Goal: Task Accomplishment & Management: Complete application form

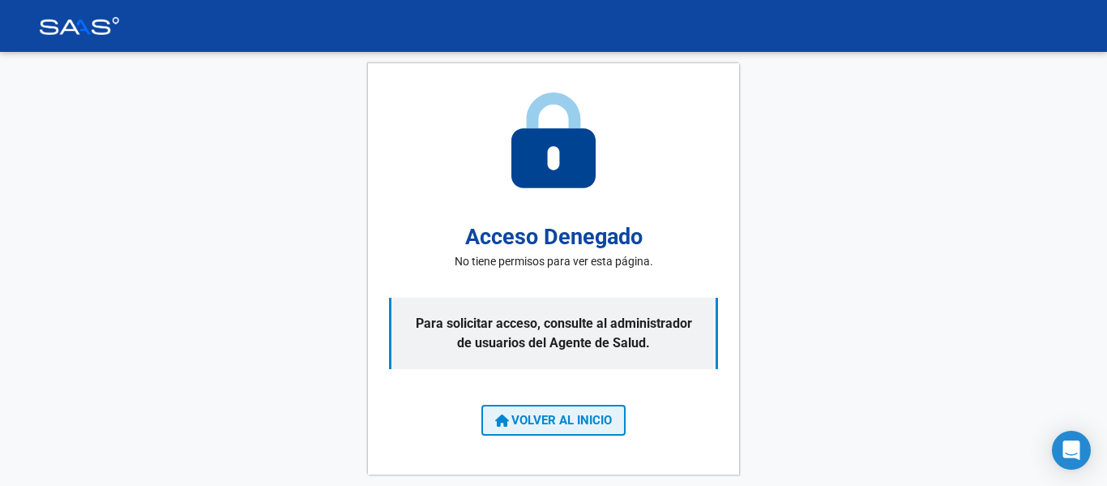
click at [577, 427] on button "VOLVER AL INICIO" at bounding box center [554, 420] width 144 height 31
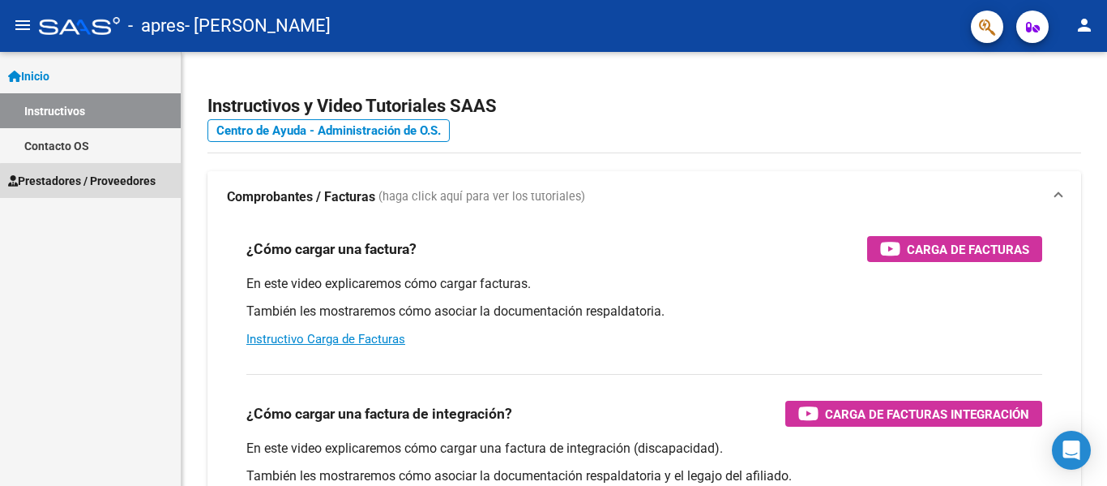
click at [101, 182] on span "Prestadores / Proveedores" at bounding box center [82, 181] width 148 height 18
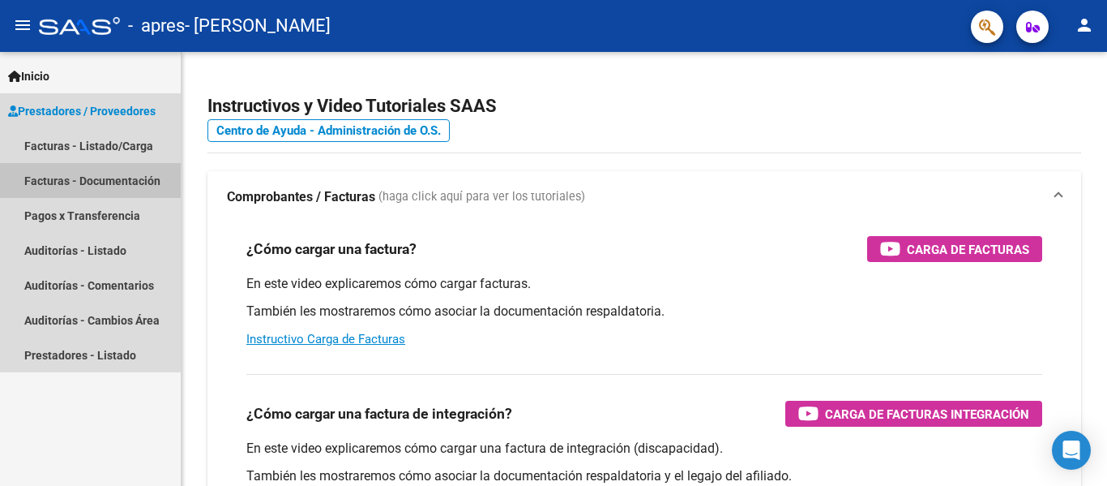
click at [101, 182] on link "Facturas - Documentación" at bounding box center [90, 180] width 181 height 35
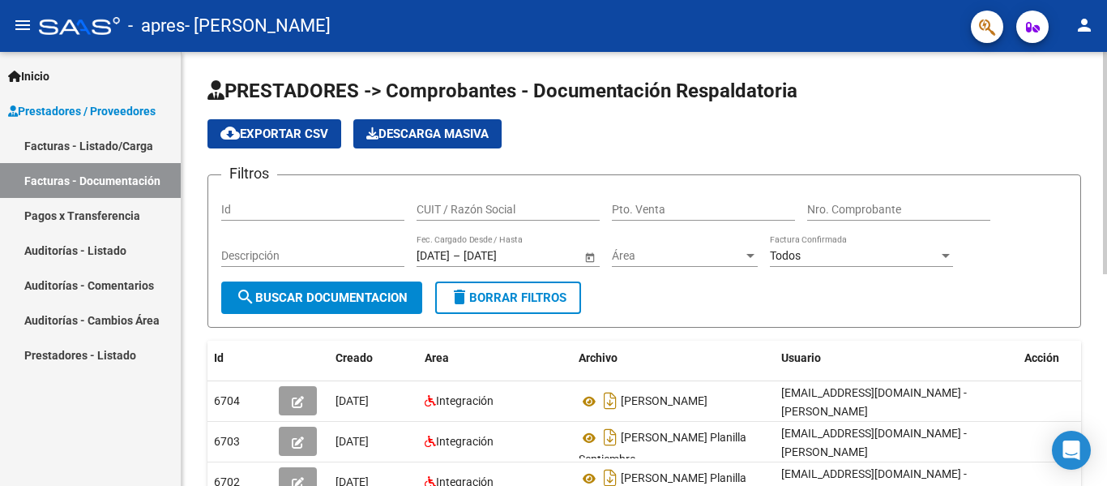
click at [1094, 295] on div "PRESTADORES -> Comprobantes - Documentación Respaldatoria cloud_download Export…" at bounding box center [645, 468] width 926 height 833
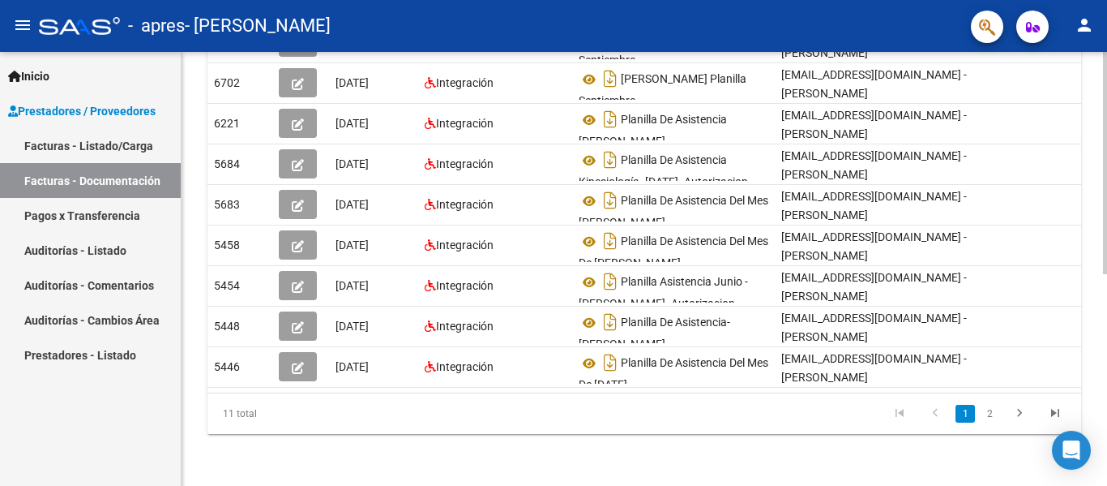
click at [1094, 294] on div at bounding box center [1105, 269] width 4 height 434
click at [1094, 137] on div "PRESTADORES -> Comprobantes - Documentación Respaldatoria cloud_download Export…" at bounding box center [645, 69] width 926 height 833
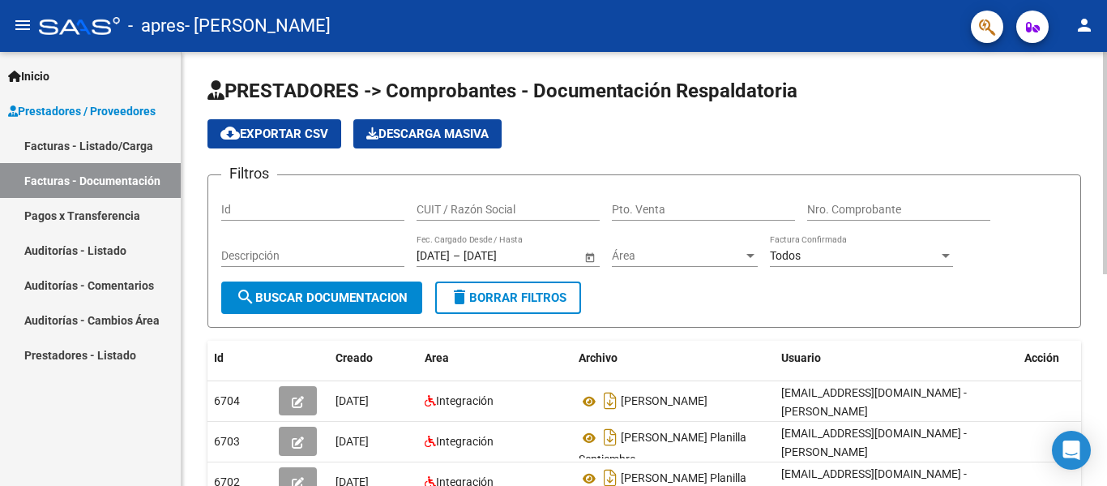
click at [1094, 146] on div at bounding box center [1105, 269] width 4 height 434
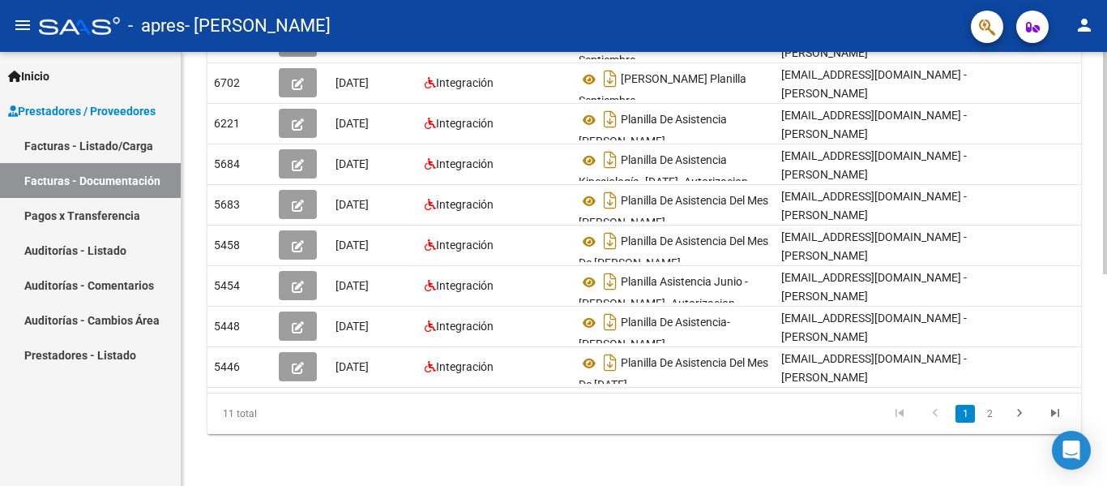
click at [1094, 297] on div at bounding box center [1105, 269] width 4 height 434
click at [1094, 56] on div "PRESTADORES -> Comprobantes - Documentación Respaldatoria cloud_download Export…" at bounding box center [645, 69] width 926 height 833
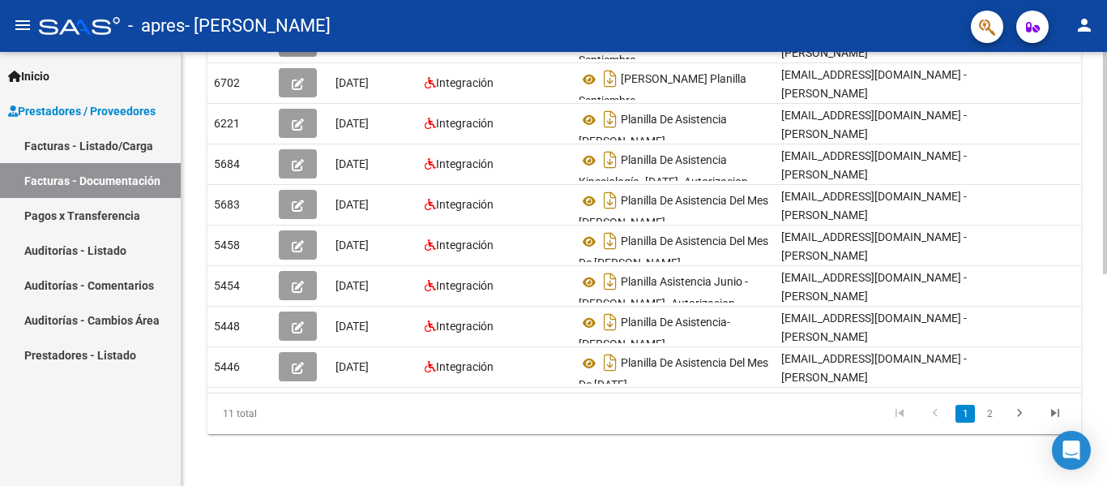
scroll to position [0, 0]
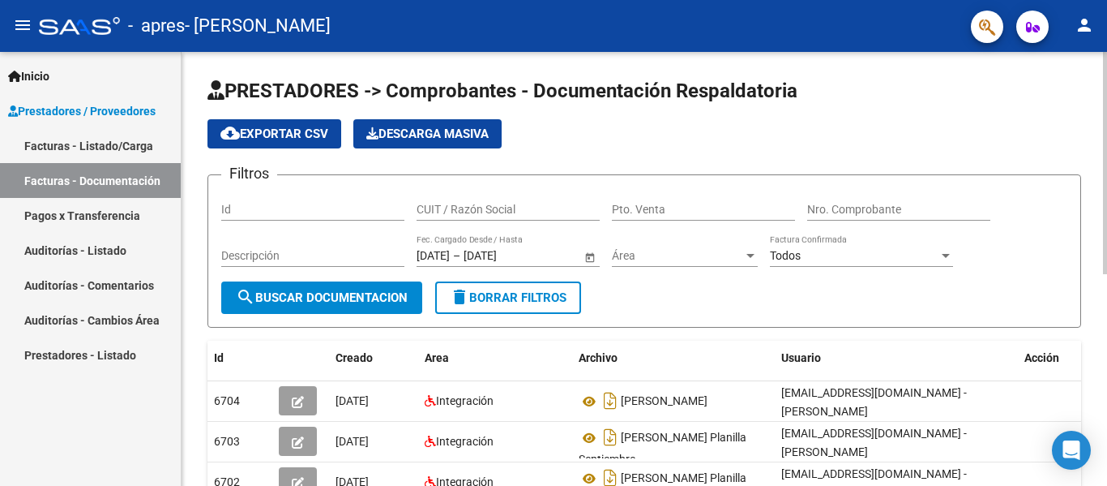
click at [983, 240] on div "PRESTADORES -> Comprobantes - Documentación Respaldatoria cloud_download Export…" at bounding box center [647, 468] width 930 height 833
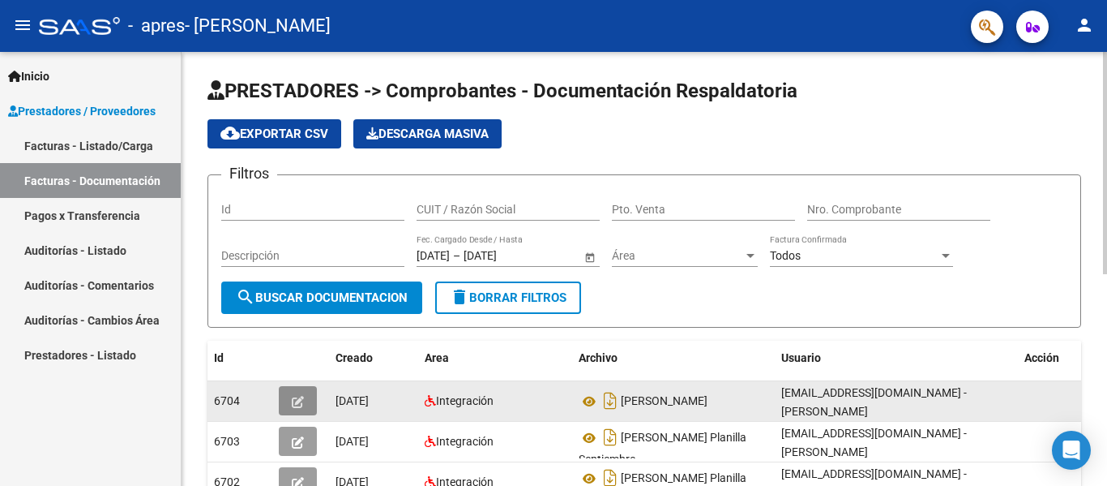
click at [296, 395] on span "button" at bounding box center [298, 400] width 12 height 15
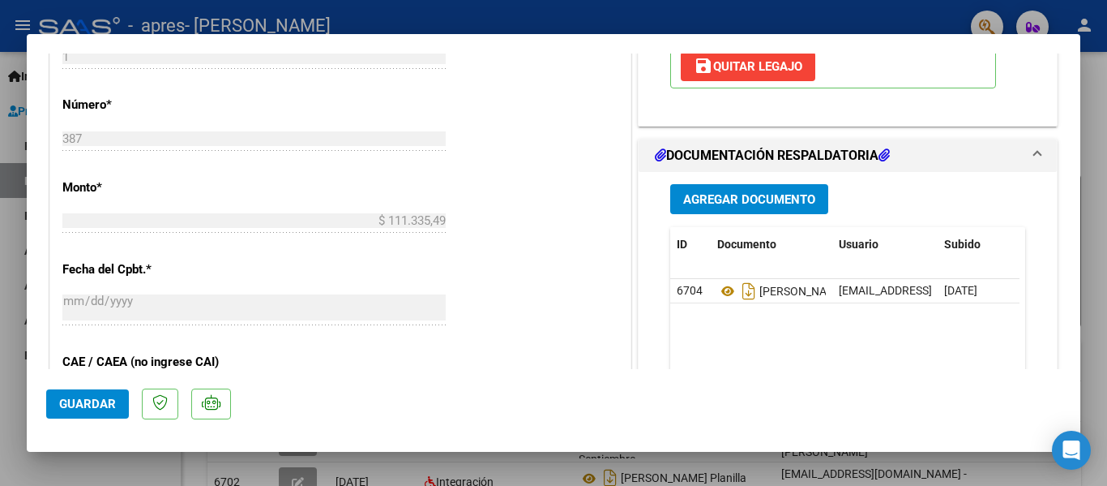
scroll to position [746, 0]
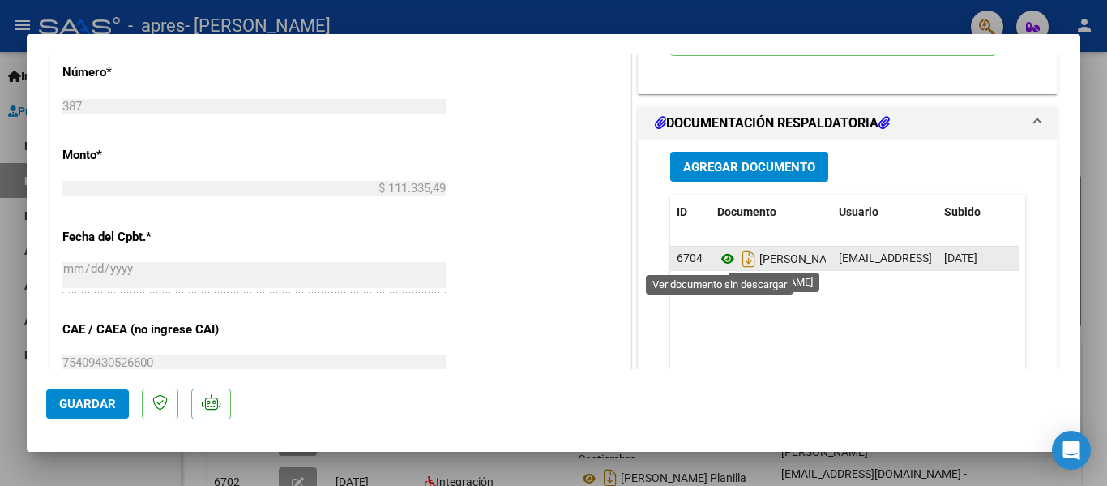
click at [723, 264] on icon at bounding box center [727, 258] width 21 height 19
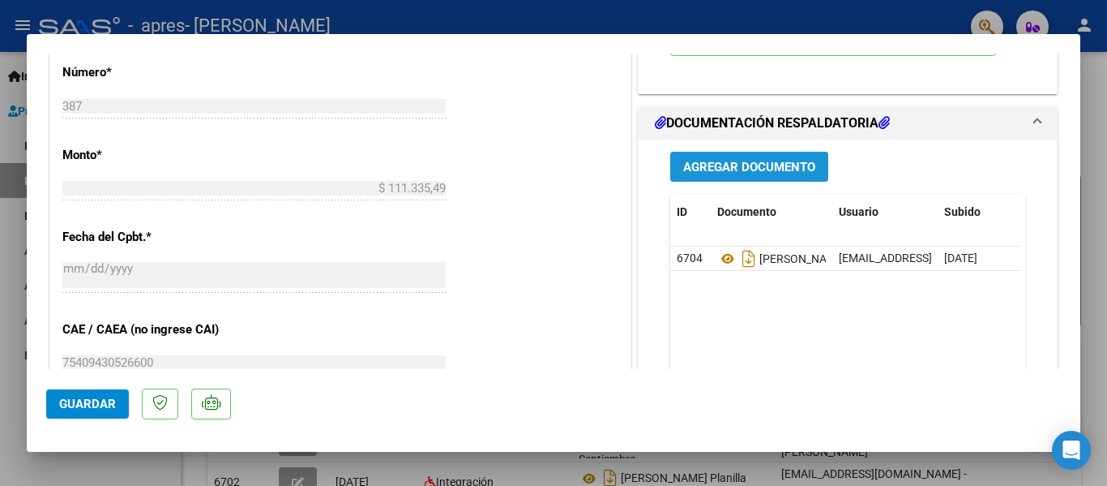
click at [757, 162] on span "Agregar Documento" at bounding box center [749, 167] width 132 height 15
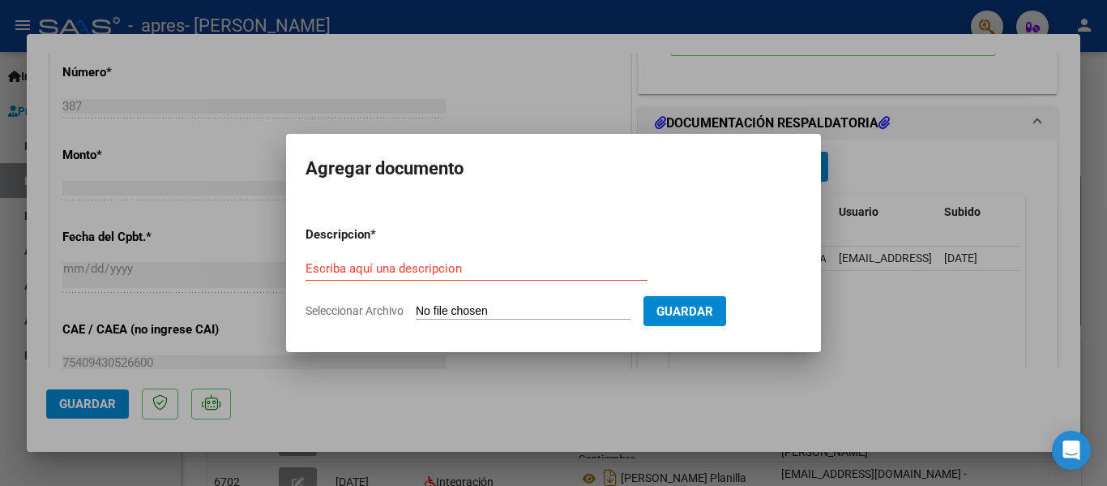
click at [448, 405] on div at bounding box center [553, 243] width 1107 height 486
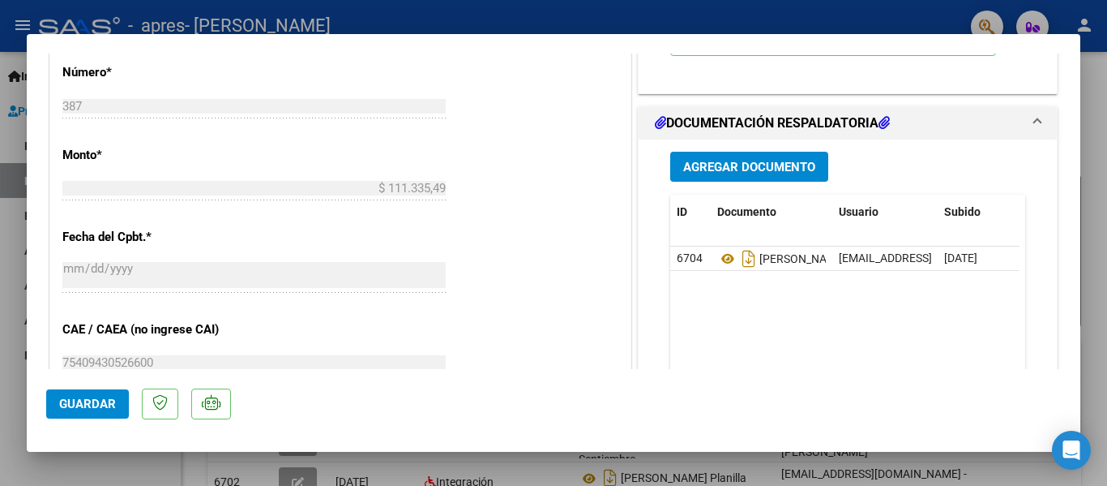
click at [448, 405] on mat-dialog-actions "Guardar" at bounding box center [553, 401] width 1015 height 64
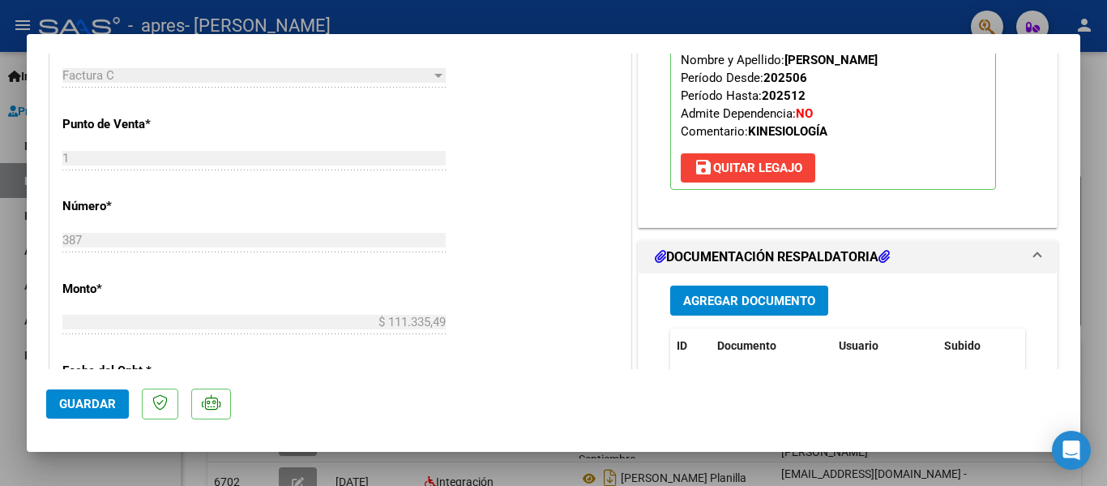
scroll to position [627, 0]
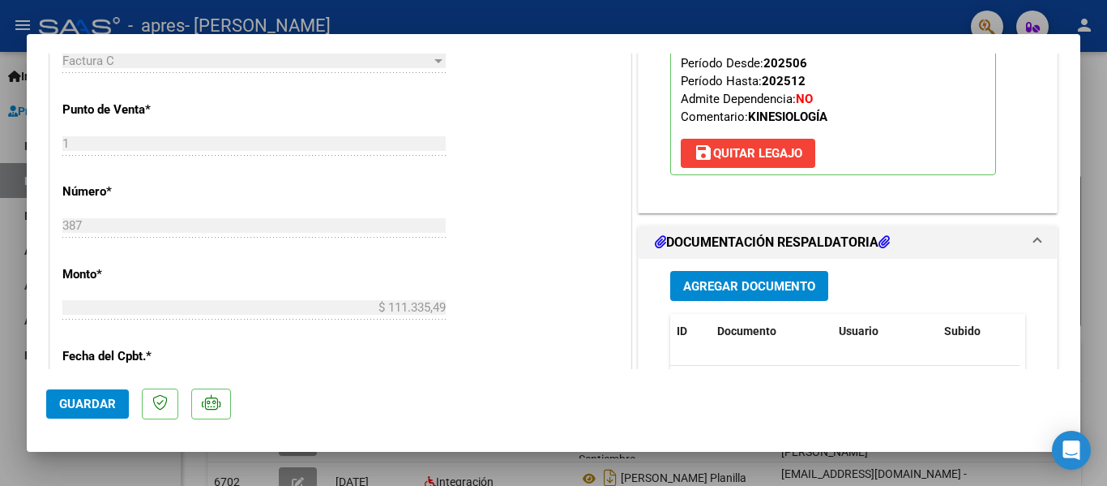
click at [1088, 61] on div at bounding box center [553, 243] width 1107 height 486
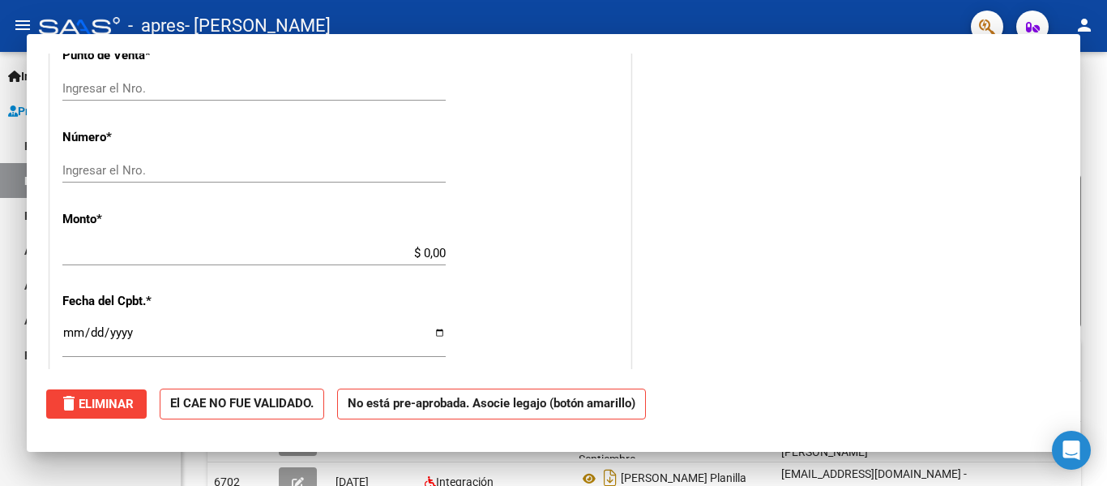
scroll to position [0, 0]
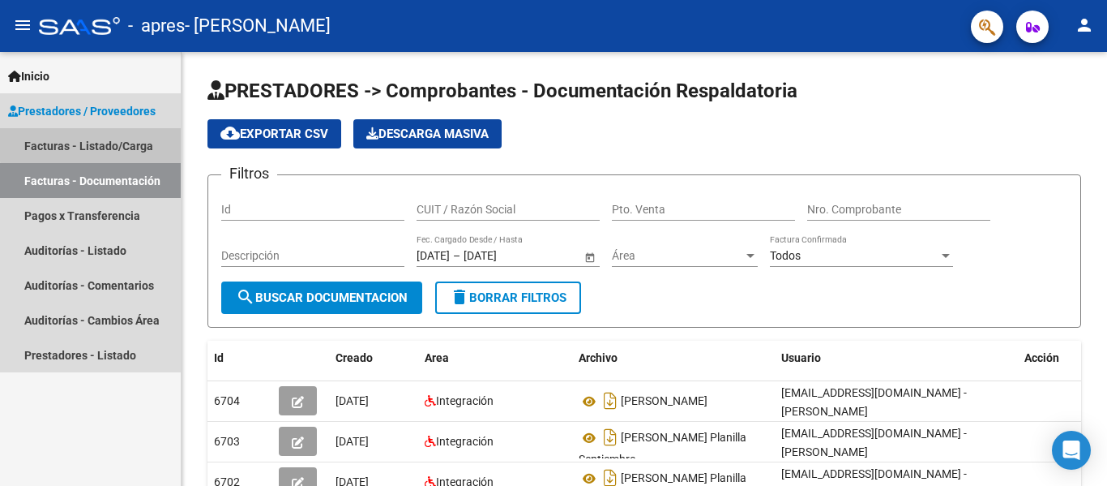
click at [136, 141] on link "Facturas - Listado/Carga" at bounding box center [90, 145] width 181 height 35
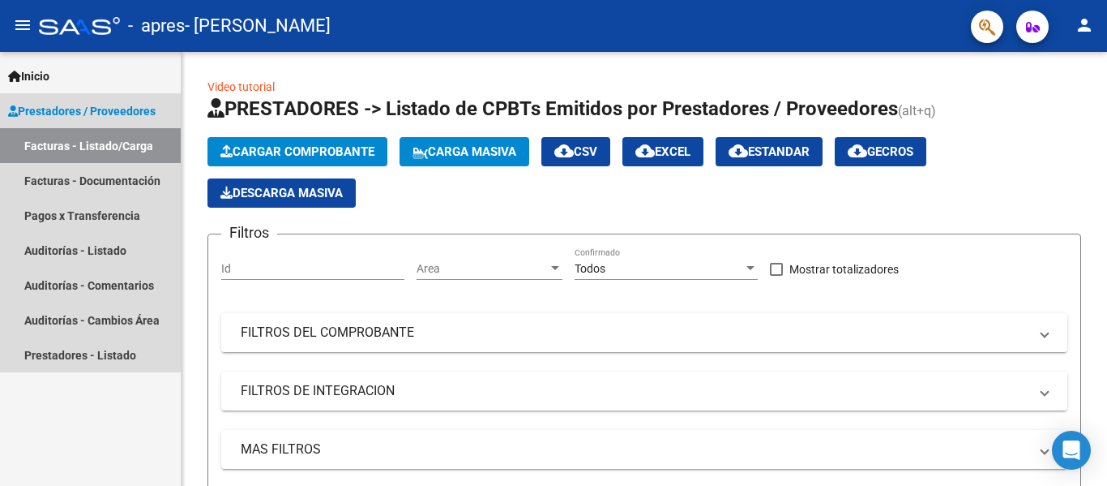
click at [136, 141] on link "Facturas - Listado/Carga" at bounding box center [90, 145] width 181 height 35
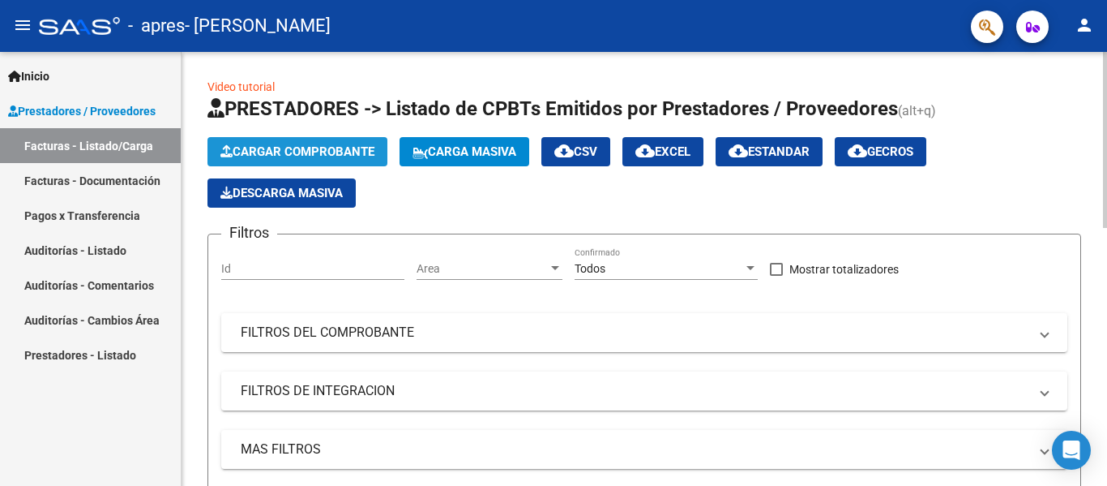
click at [263, 145] on span "Cargar Comprobante" at bounding box center [298, 151] width 154 height 15
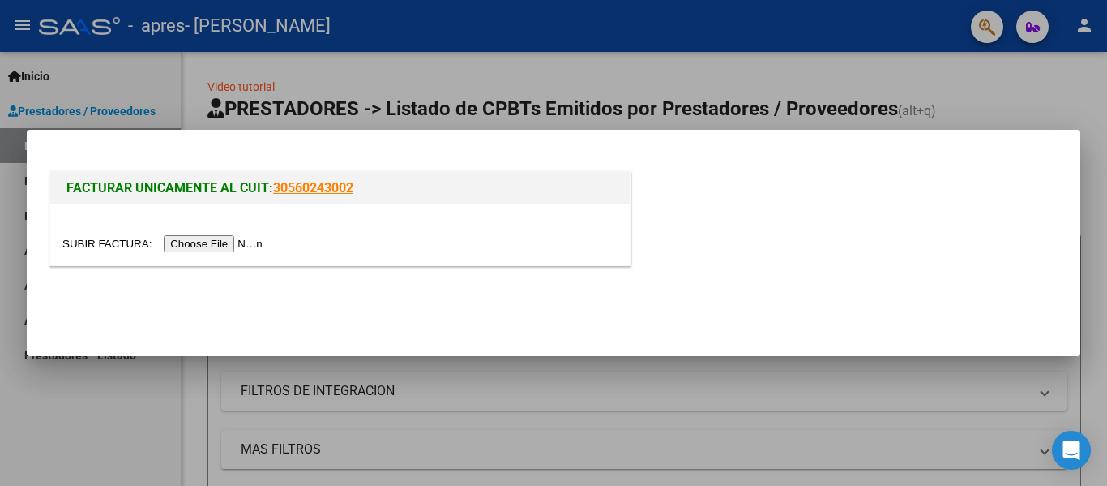
click at [196, 245] on input "file" at bounding box center [164, 243] width 205 height 17
click at [488, 84] on div at bounding box center [553, 243] width 1107 height 486
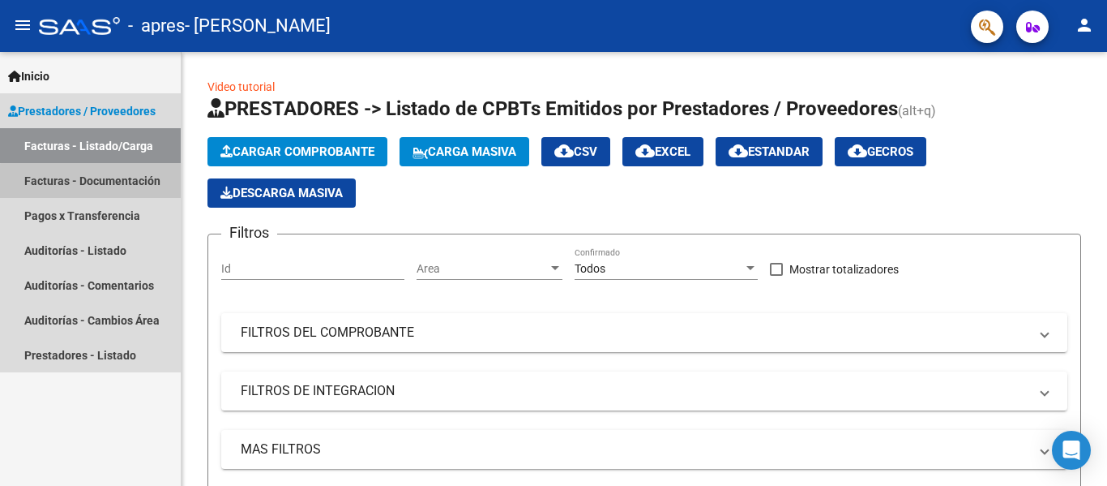
click at [113, 182] on link "Facturas - Documentación" at bounding box center [90, 180] width 181 height 35
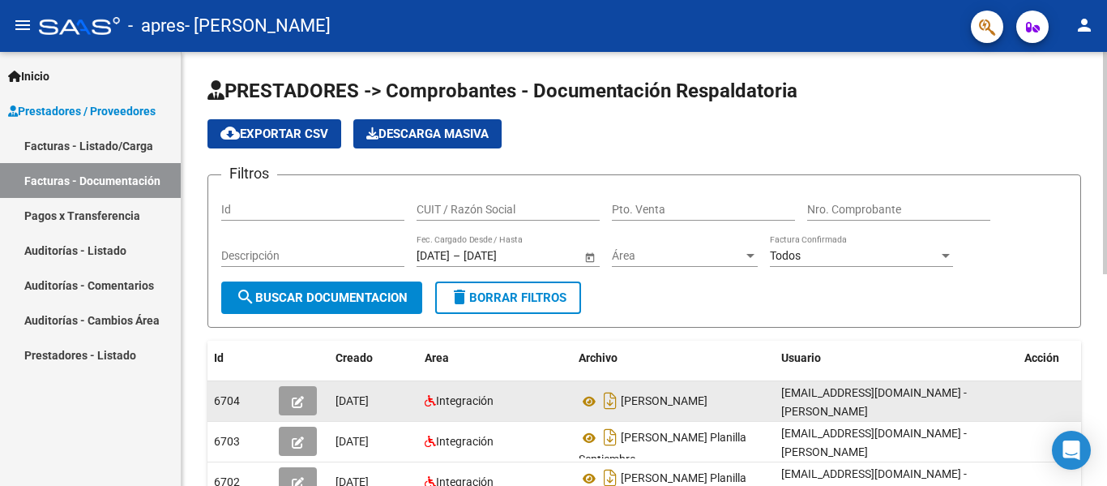
click at [285, 416] on datatable-body-cell at bounding box center [300, 401] width 57 height 40
click at [294, 413] on button "button" at bounding box center [298, 400] width 38 height 29
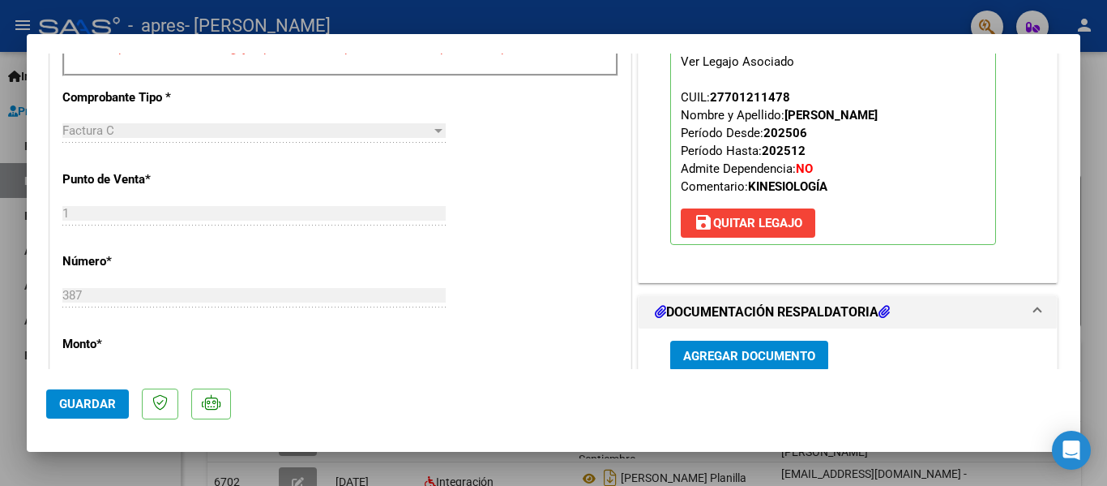
scroll to position [535, 0]
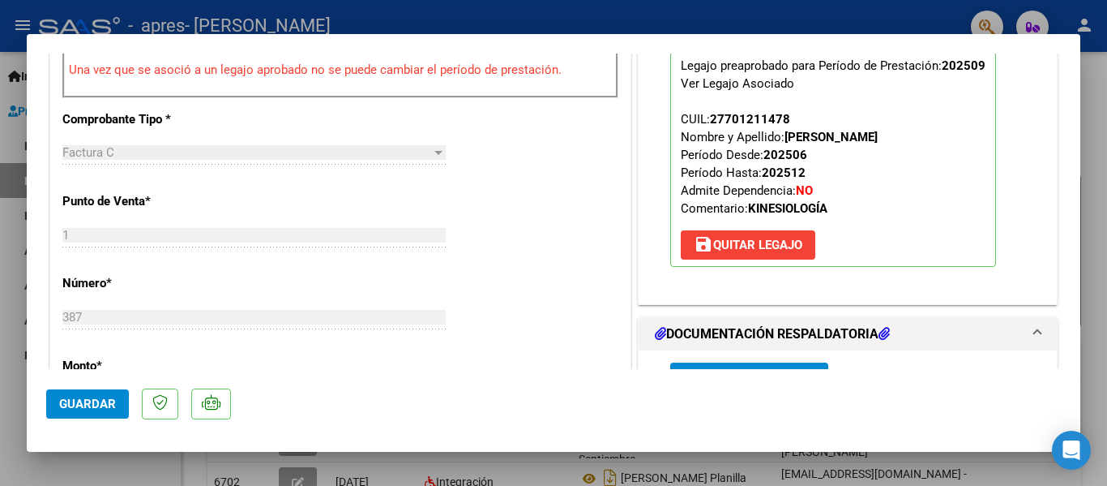
click at [525, 468] on div at bounding box center [553, 243] width 1107 height 486
type input "$ 0,00"
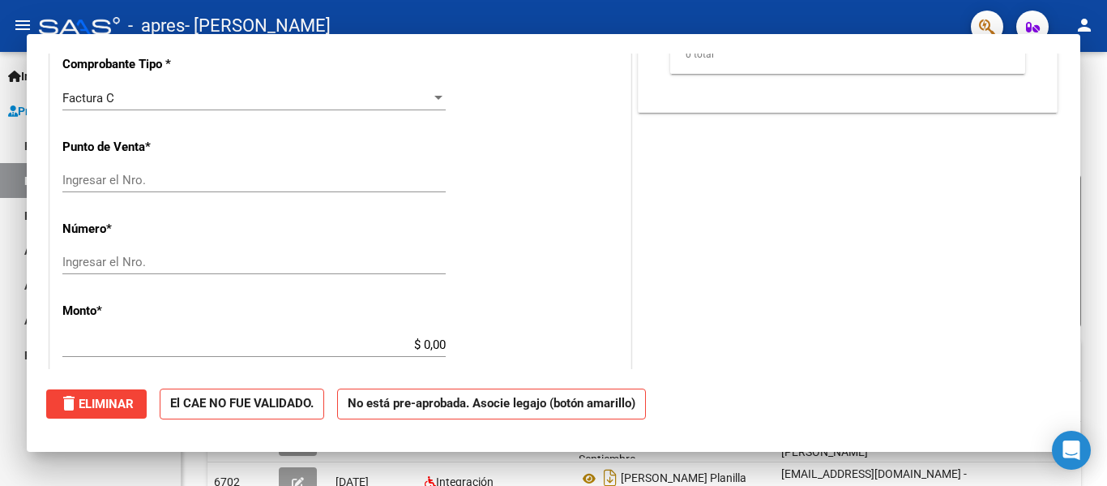
scroll to position [0, 0]
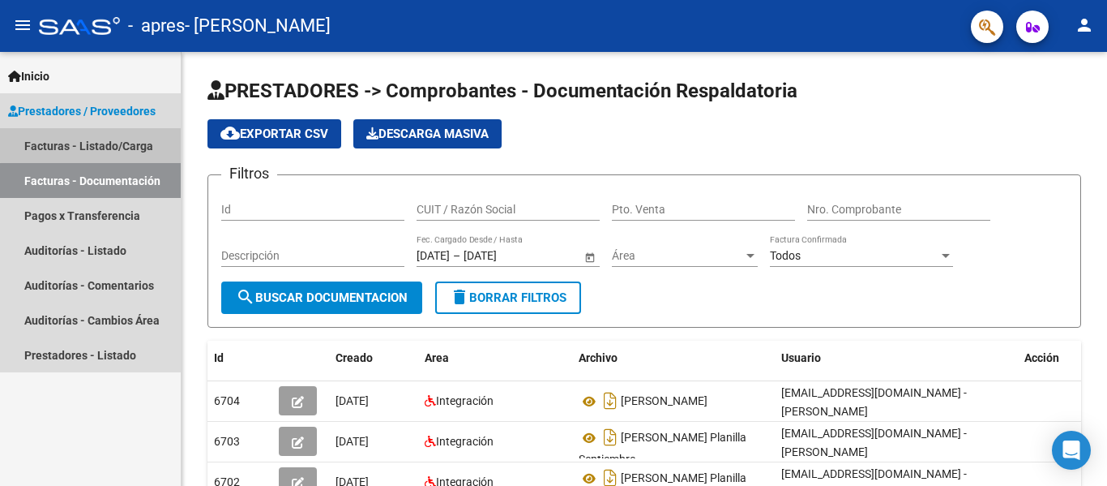
click at [113, 132] on link "Facturas - Listado/Carga" at bounding box center [90, 145] width 181 height 35
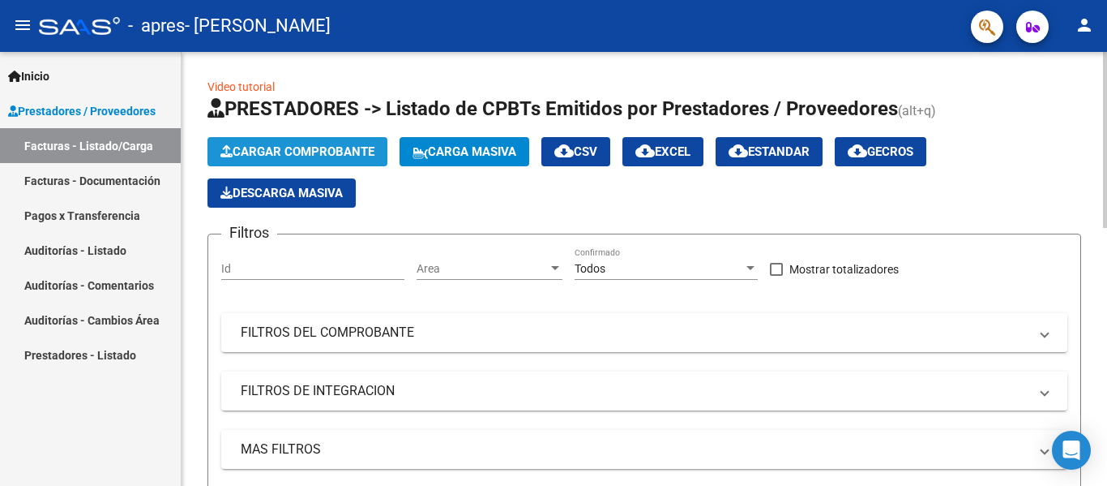
click at [296, 142] on button "Cargar Comprobante" at bounding box center [298, 151] width 180 height 29
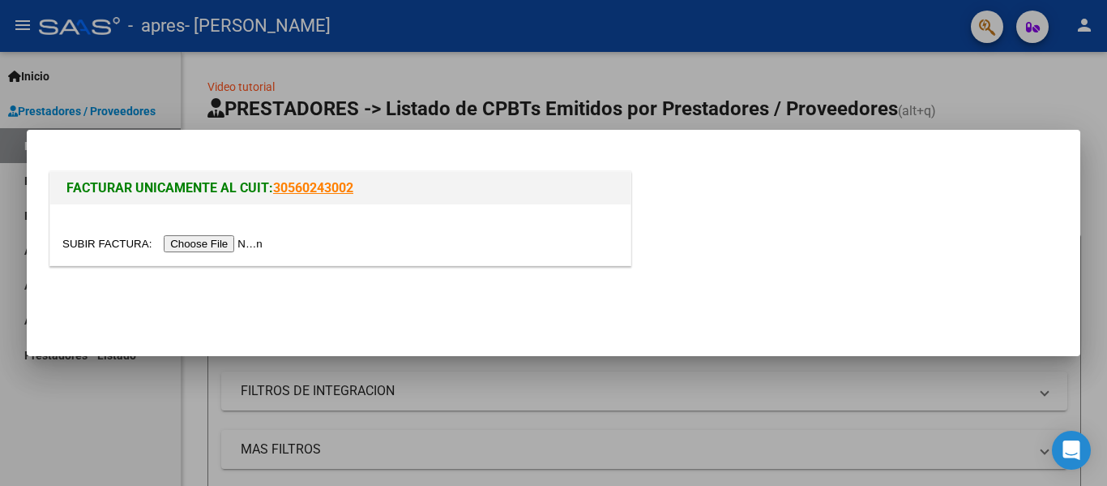
click at [211, 238] on input "file" at bounding box center [164, 243] width 205 height 17
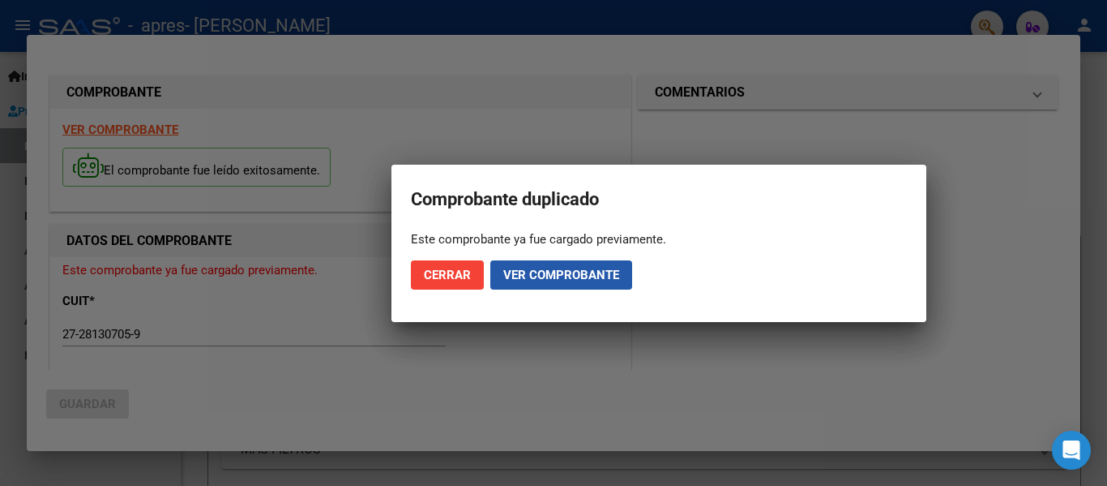
click at [572, 280] on span "Ver comprobante" at bounding box center [561, 275] width 116 height 15
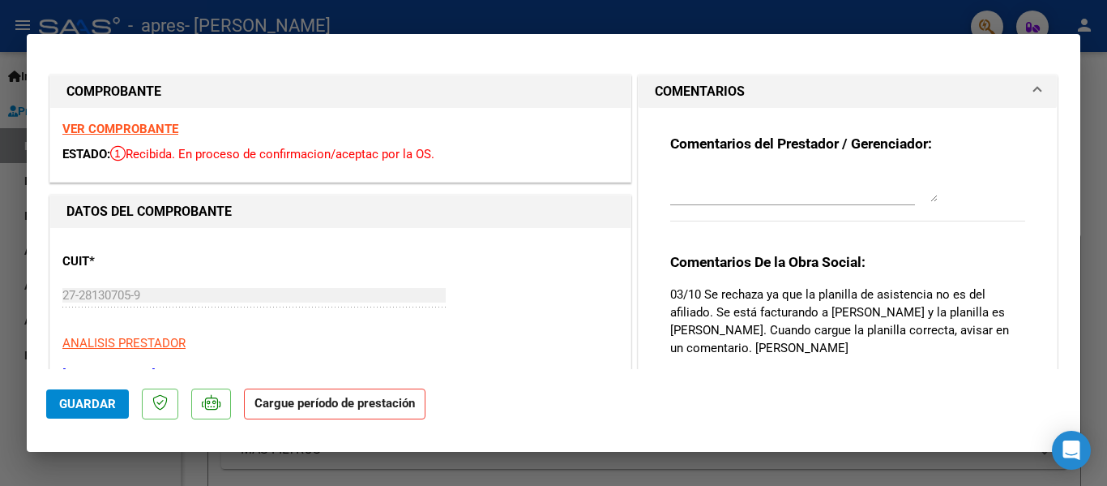
click at [277, 413] on strong "Cargue período de prestación" at bounding box center [335, 404] width 182 height 32
drag, startPoint x: 277, startPoint y: 413, endPoint x: 563, endPoint y: 320, distance: 299.9
click at [563, 320] on mat-dialog-container "COMPROBANTE VER COMPROBANTE ESTADO: Recibida. En proceso de confirmacion/acepta…" at bounding box center [554, 243] width 1054 height 418
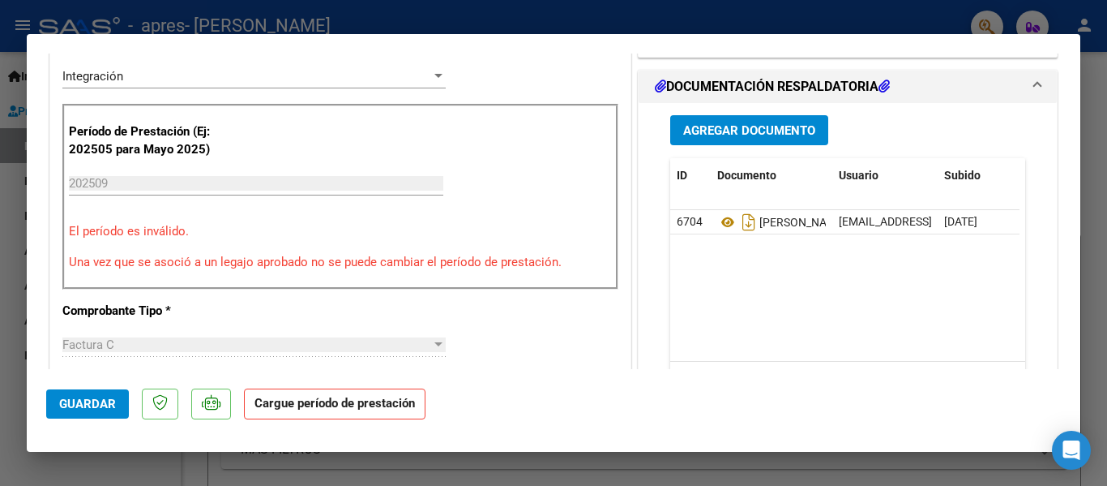
scroll to position [389, 0]
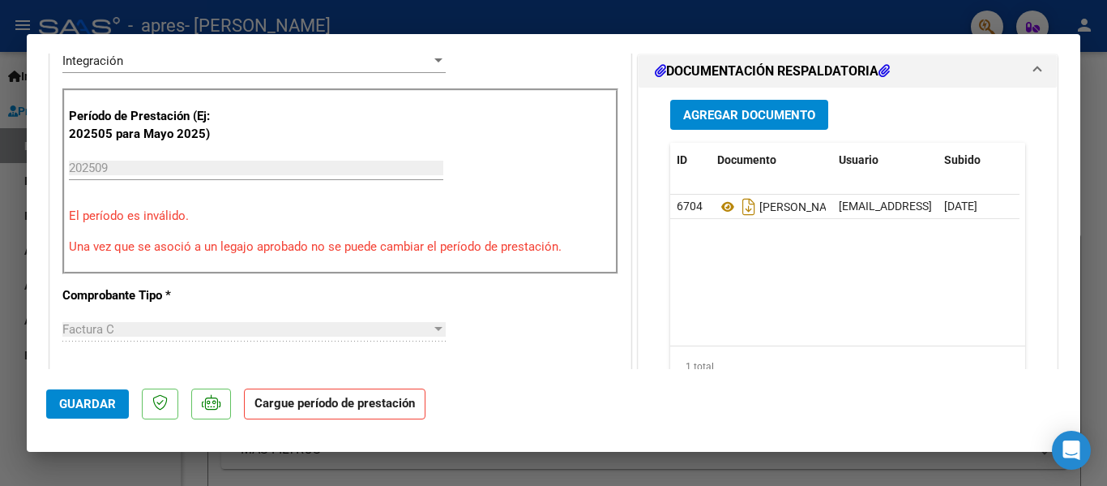
click at [917, 292] on datatable-body "6704 [PERSON_NAME] [EMAIL_ADDRESS][DOMAIN_NAME] - [PERSON_NAME] [DATE]" at bounding box center [844, 270] width 349 height 151
click at [1004, 329] on datatable-body "6704 [PERSON_NAME] [EMAIL_ADDRESS][DOMAIN_NAME] - [PERSON_NAME] [DATE]" at bounding box center [844, 270] width 349 height 151
click at [709, 110] on span "Agregar Documento" at bounding box center [749, 115] width 132 height 15
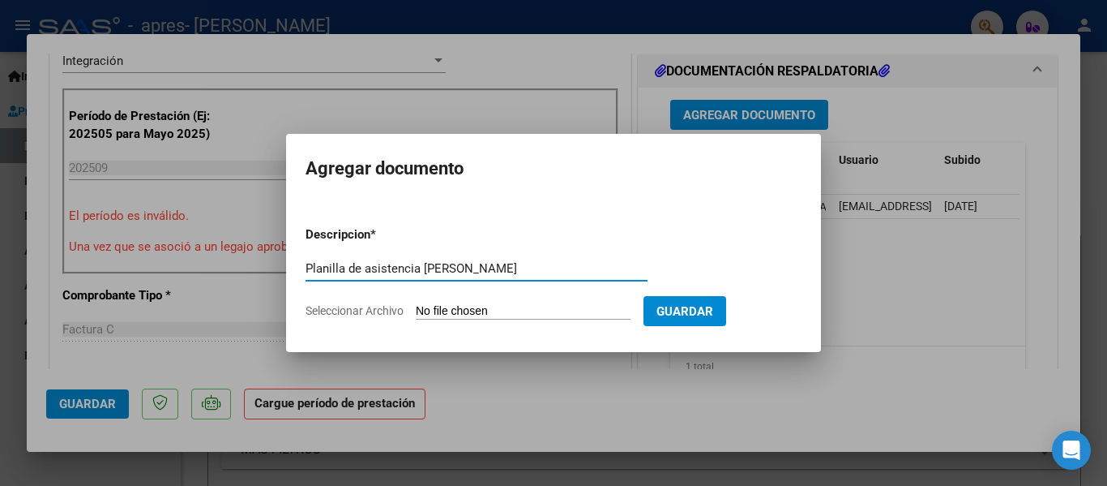
type input "Planilla de asistencia [PERSON_NAME]"
click at [439, 315] on input "Seleccionar Archivo" at bounding box center [523, 311] width 215 height 15
type input "C:\fakepath\[PERSON_NAME] planilla septiembre.pdf"
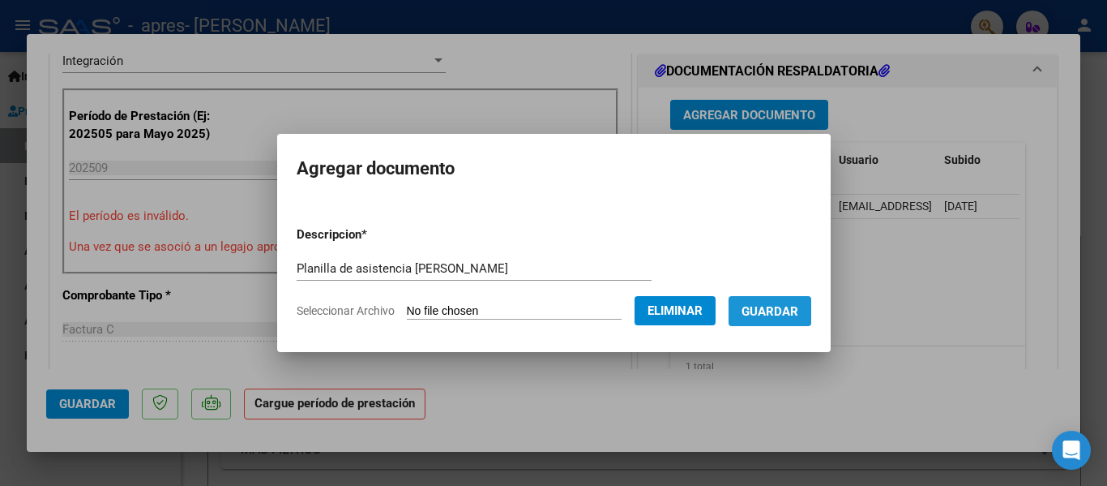
click at [781, 311] on span "Guardar" at bounding box center [770, 311] width 57 height 15
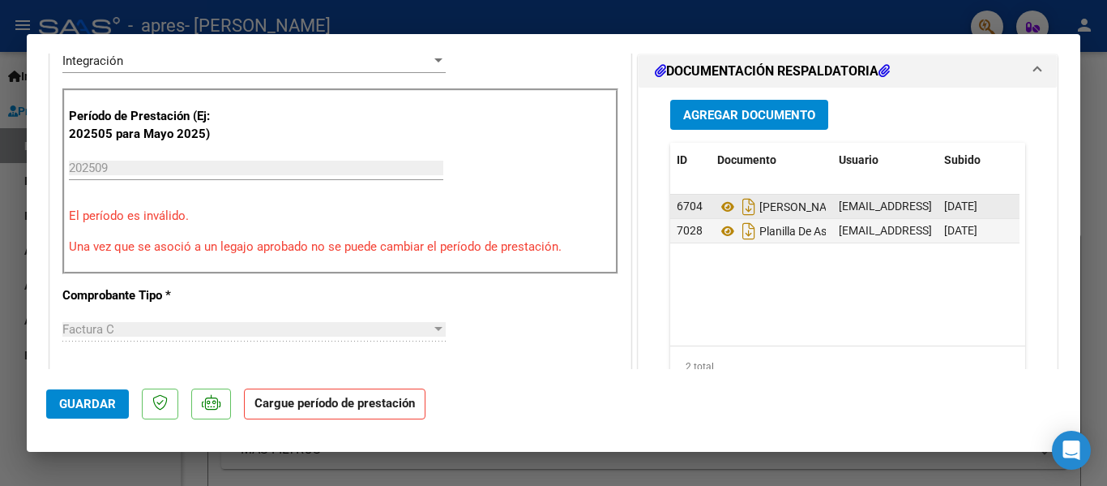
click at [686, 205] on span "6704" at bounding box center [690, 205] width 26 height 13
click at [723, 208] on icon at bounding box center [727, 206] width 21 height 19
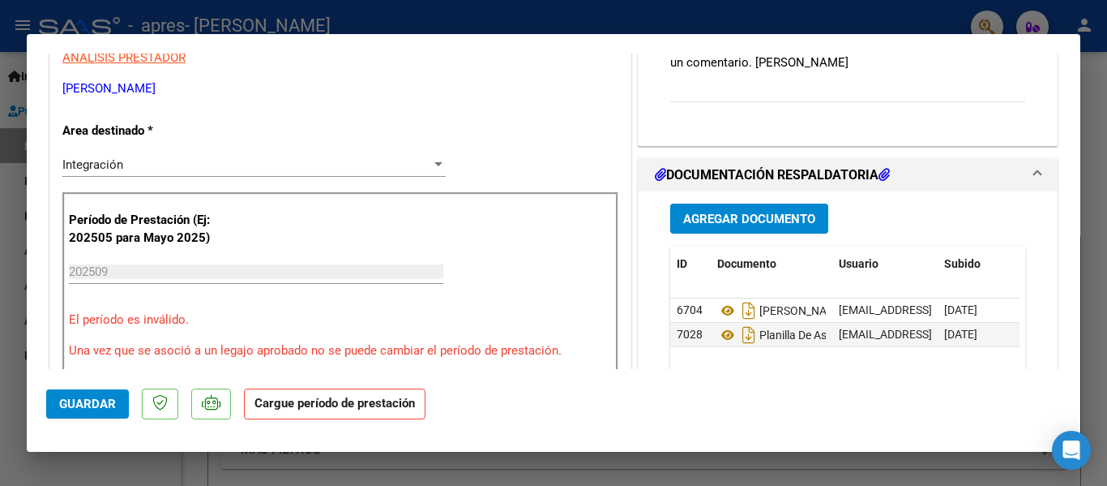
scroll to position [253, 0]
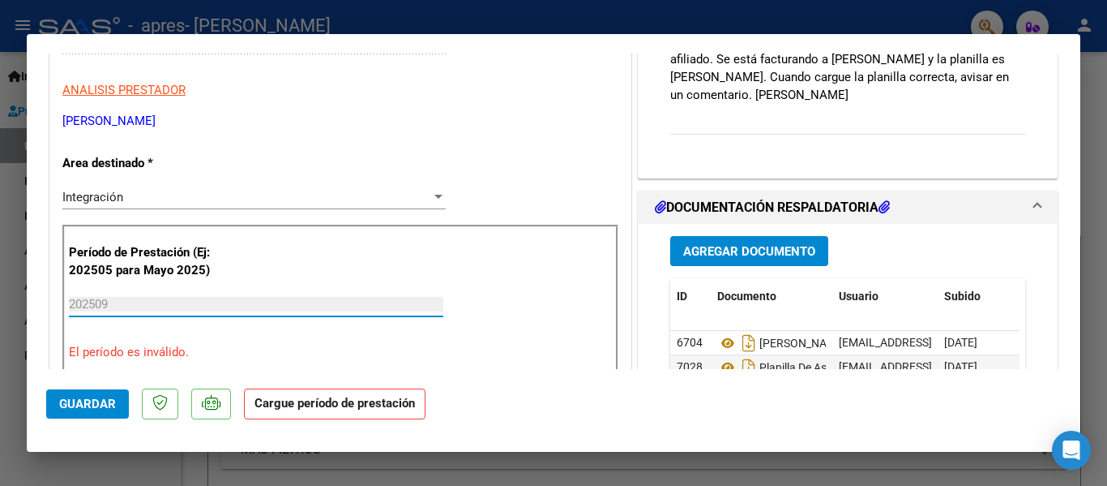
click at [157, 306] on input "202509" at bounding box center [256, 304] width 375 height 15
click at [92, 403] on span "Guardar" at bounding box center [87, 403] width 57 height 15
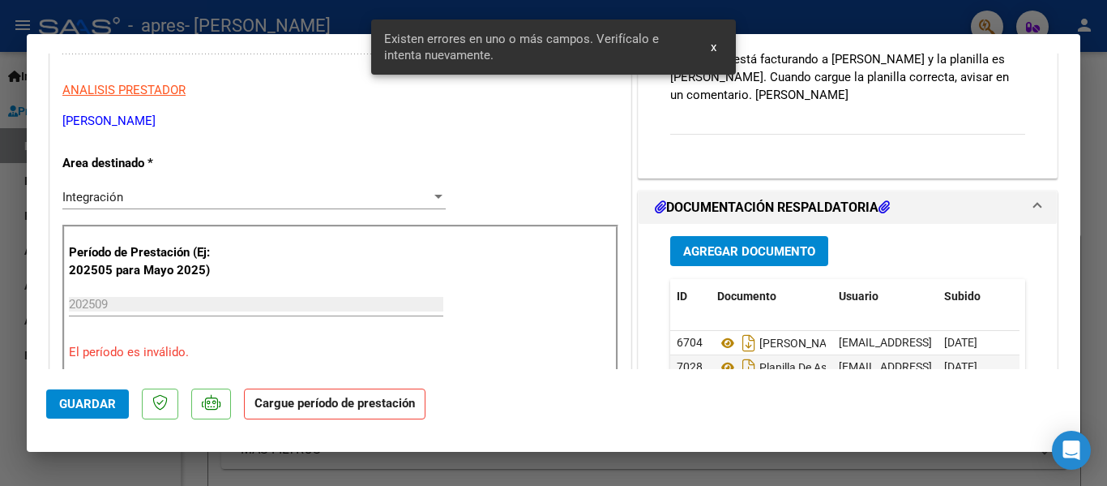
scroll to position [329, 0]
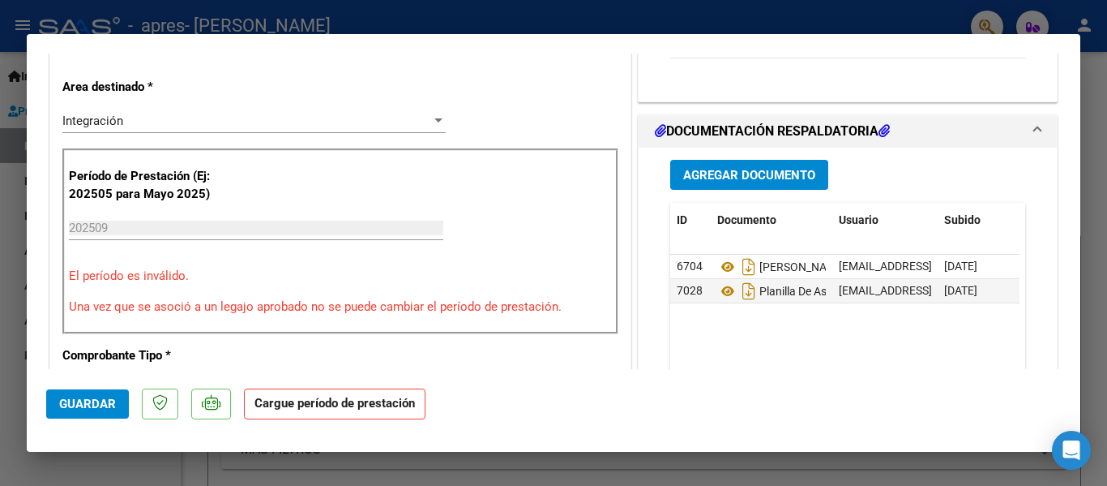
click at [305, 426] on p "Cargue período de prestación" at bounding box center [341, 410] width 195 height 45
drag, startPoint x: 305, startPoint y: 426, endPoint x: 313, endPoint y: 409, distance: 18.1
click at [313, 409] on p "Cargue período de prestación" at bounding box center [341, 410] width 195 height 45
click at [687, 263] on span "6704" at bounding box center [690, 265] width 26 height 13
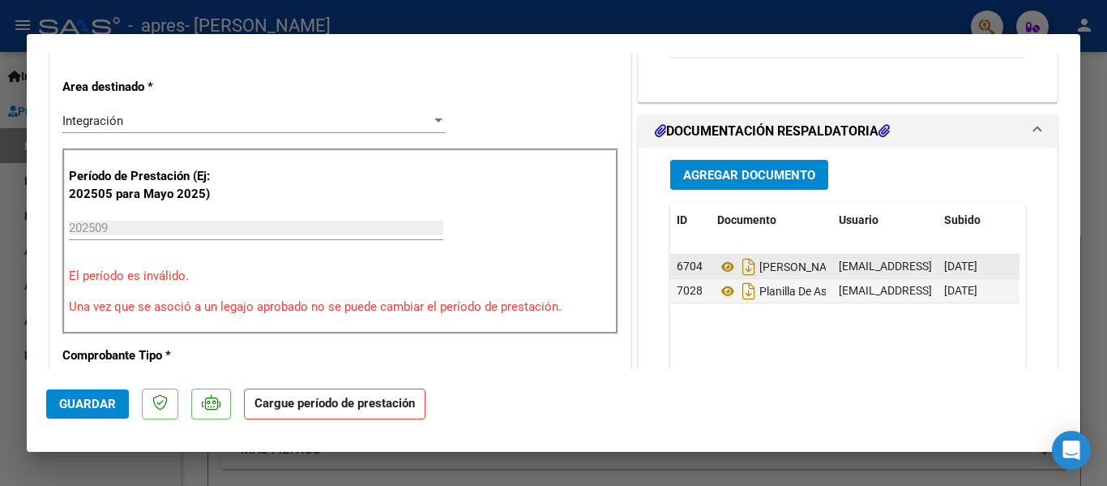
click at [687, 263] on span "6704" at bounding box center [690, 265] width 26 height 13
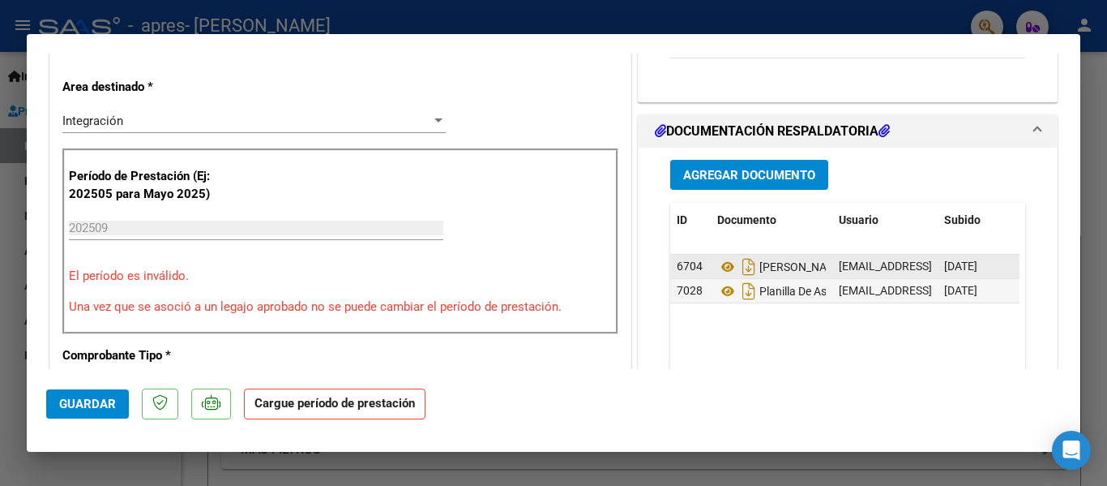
click at [687, 263] on span "6704" at bounding box center [690, 265] width 26 height 13
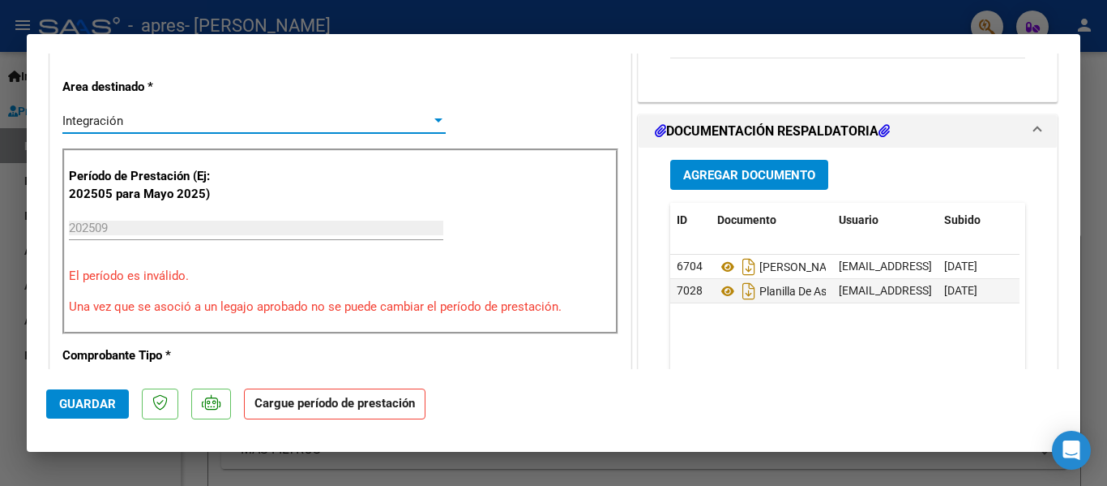
click at [431, 126] on div at bounding box center [438, 120] width 15 height 13
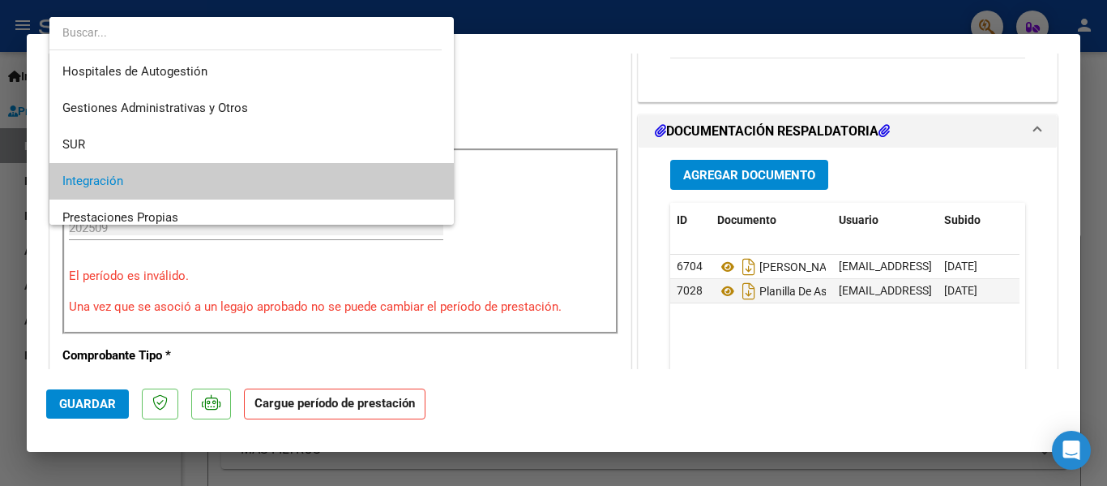
scroll to position [61, 0]
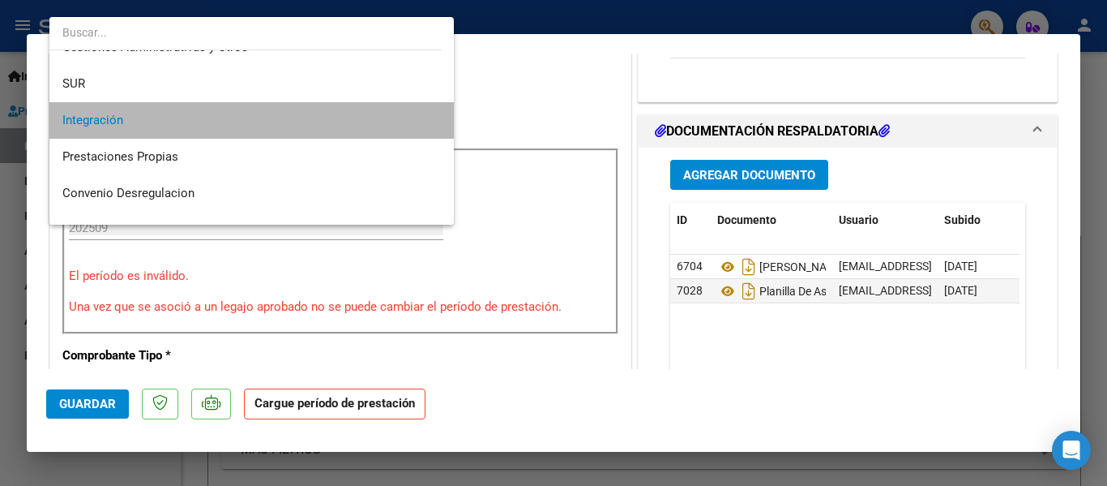
click at [430, 126] on mat-option "Integración" at bounding box center [251, 120] width 405 height 36
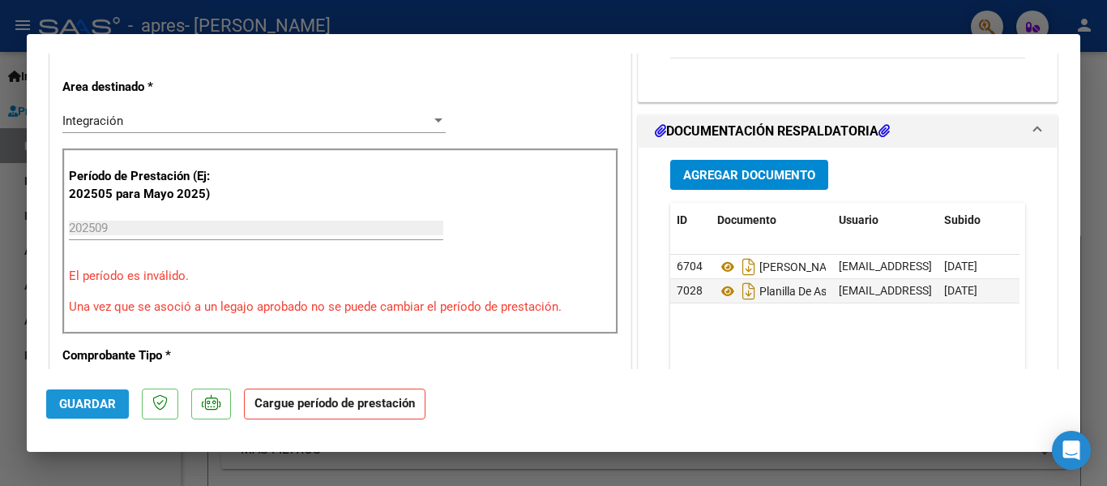
click at [83, 406] on span "Guardar" at bounding box center [87, 403] width 57 height 15
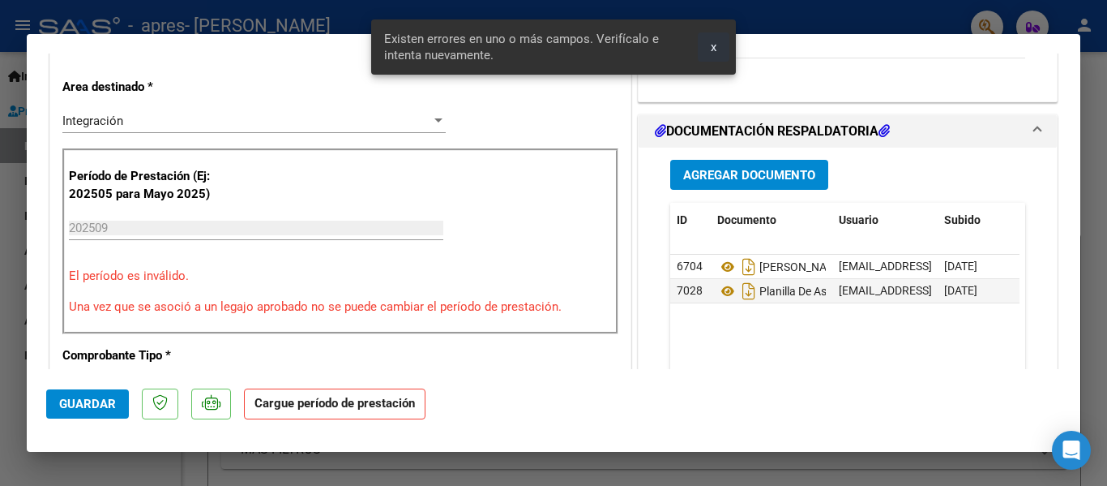
click at [719, 48] on button "x" at bounding box center [714, 46] width 32 height 29
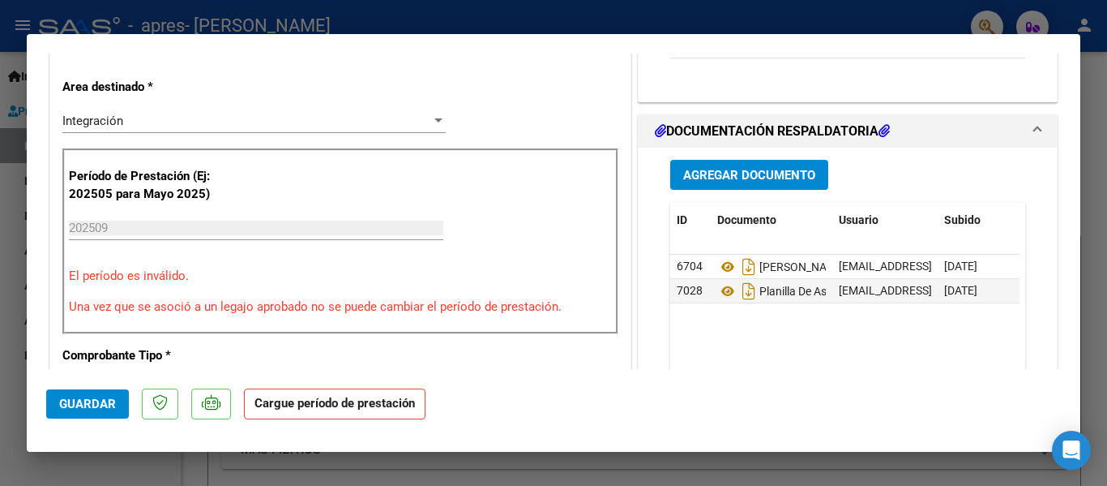
click at [867, 8] on div at bounding box center [553, 243] width 1107 height 486
type input "$ 0,00"
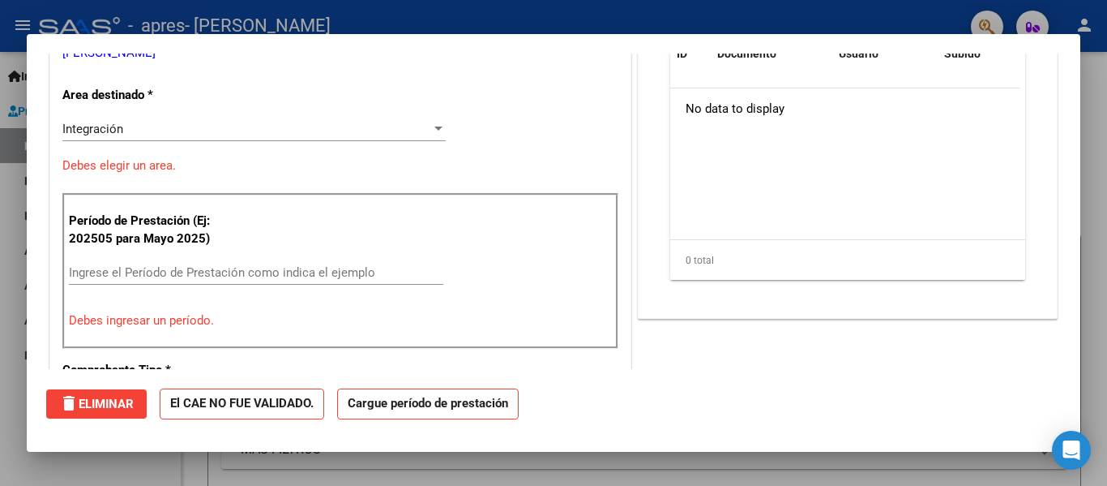
scroll to position [0, 0]
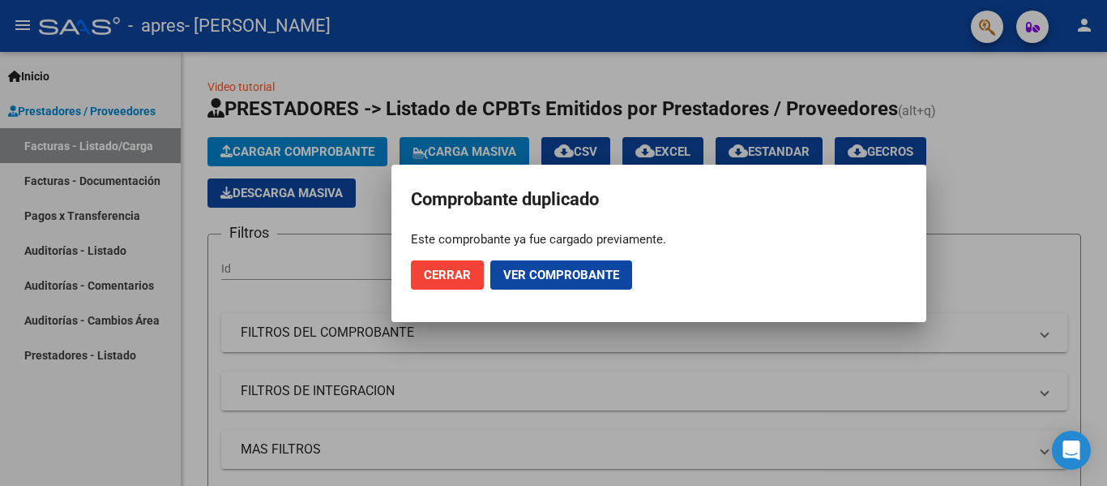
click at [867, 8] on div at bounding box center [553, 243] width 1107 height 486
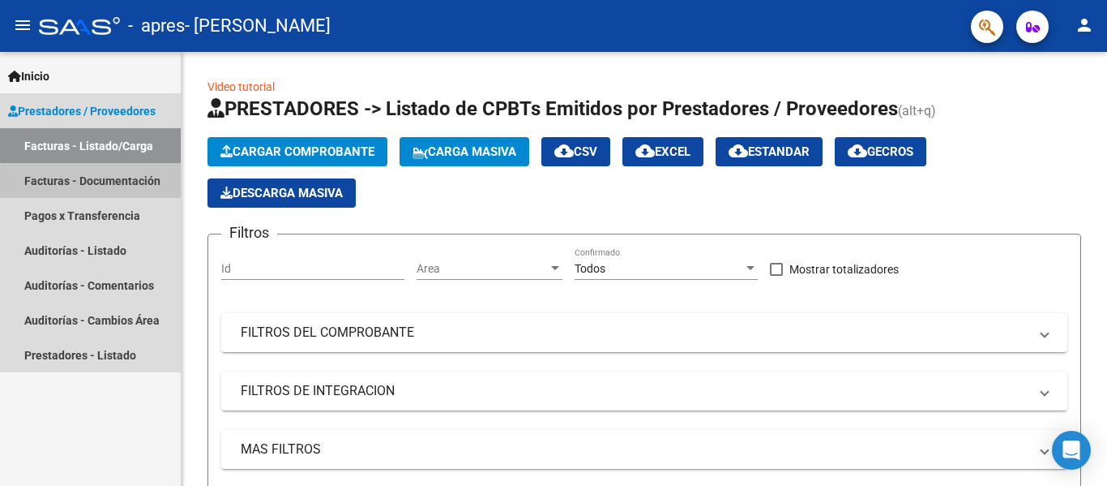
click at [143, 186] on link "Facturas - Documentación" at bounding box center [90, 180] width 181 height 35
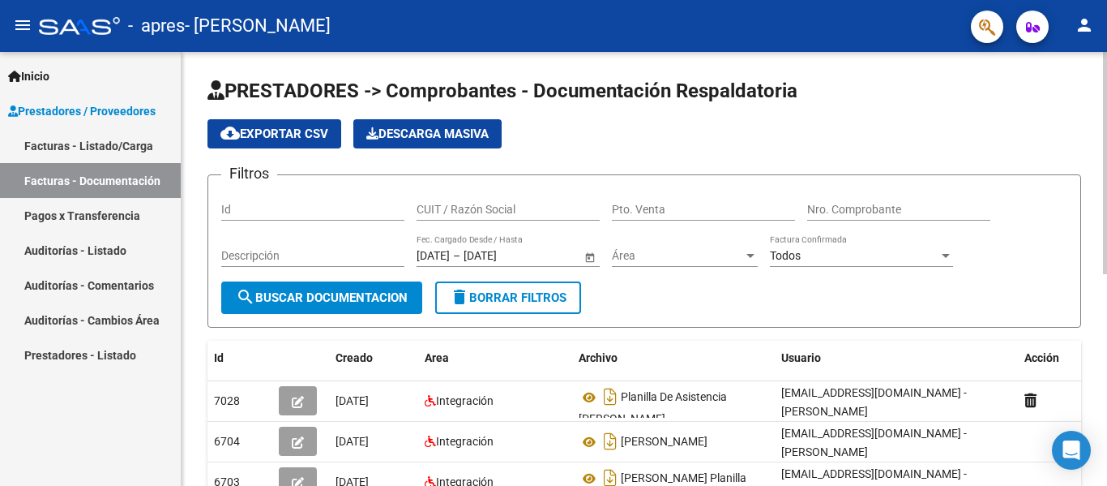
click at [1094, 244] on div at bounding box center [1105, 163] width 4 height 222
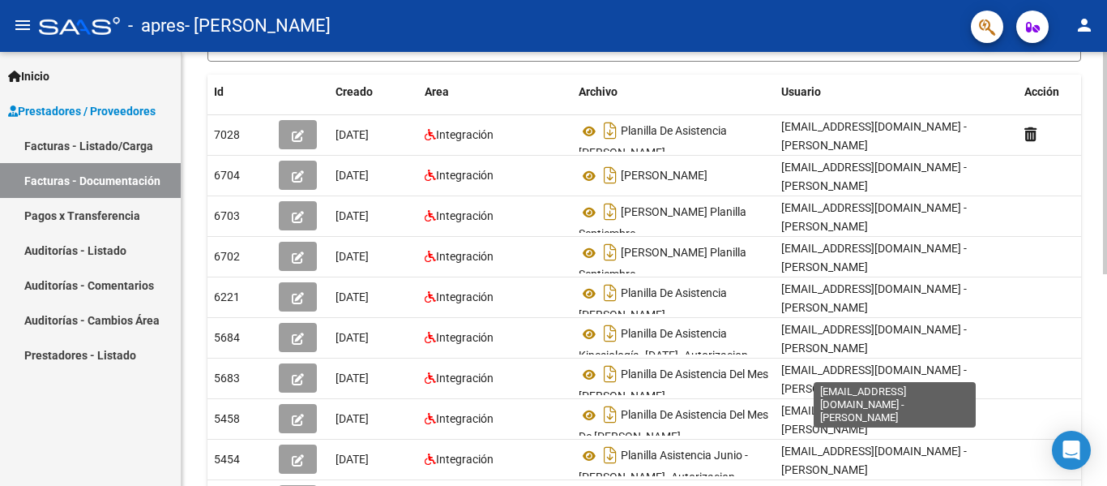
click at [775, 265] on div "PRESTADORES -> Comprobantes - Documentación Respaldatoria cloud_download Export…" at bounding box center [647, 202] width 930 height 833
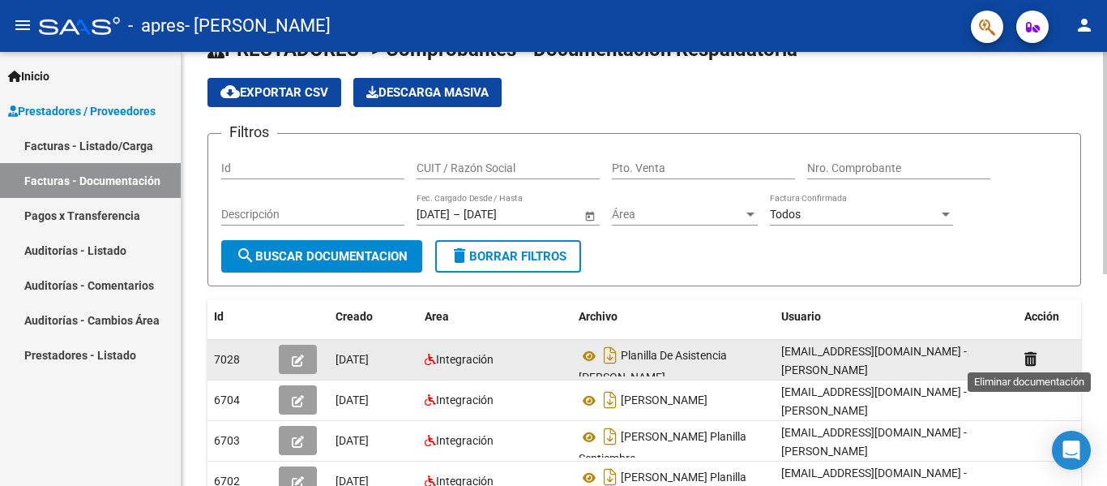
click at [1026, 356] on icon at bounding box center [1031, 358] width 12 height 15
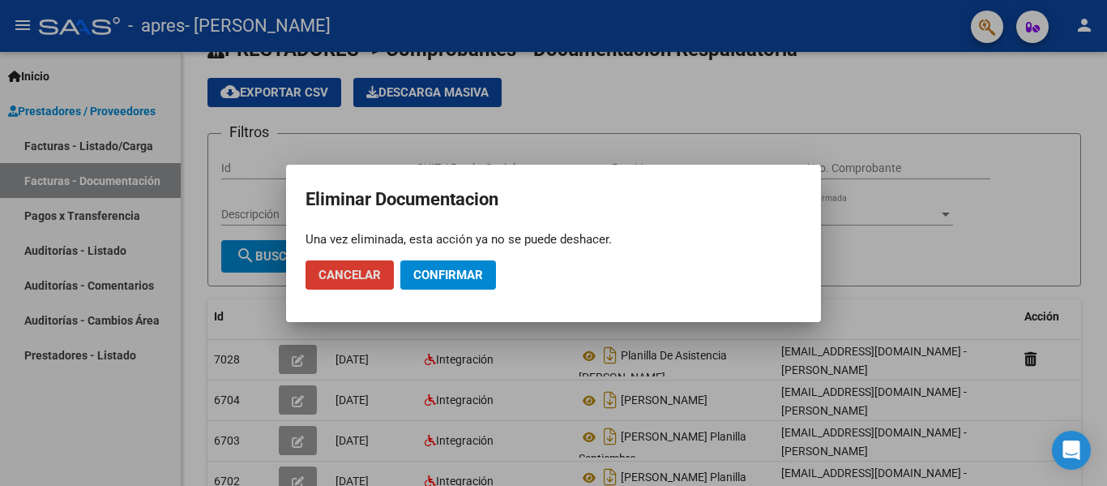
click at [483, 280] on button "Confirmar" at bounding box center [448, 274] width 96 height 29
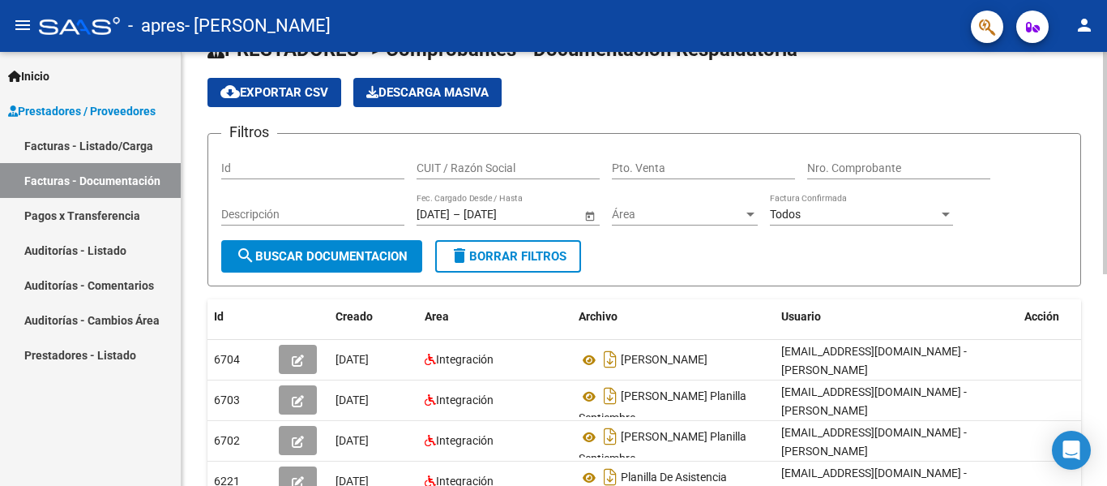
click at [593, 204] on span "Open calendar" at bounding box center [590, 214] width 39 height 39
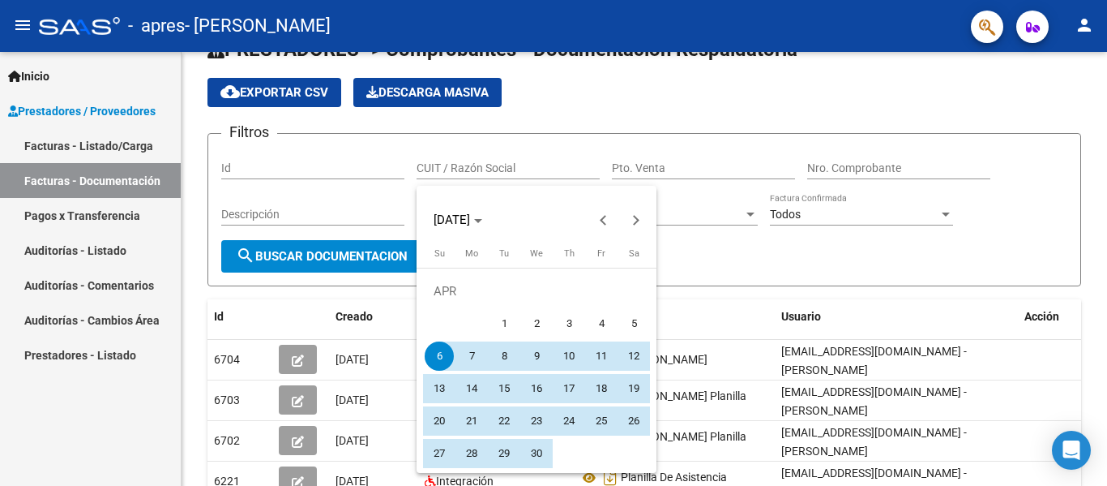
click at [897, 270] on div at bounding box center [553, 243] width 1107 height 486
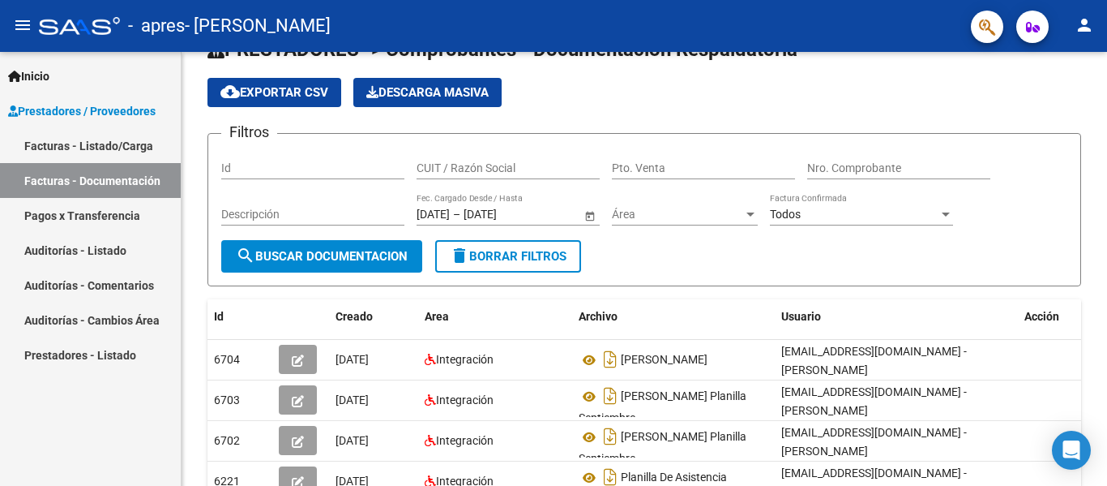
scroll to position [0, 0]
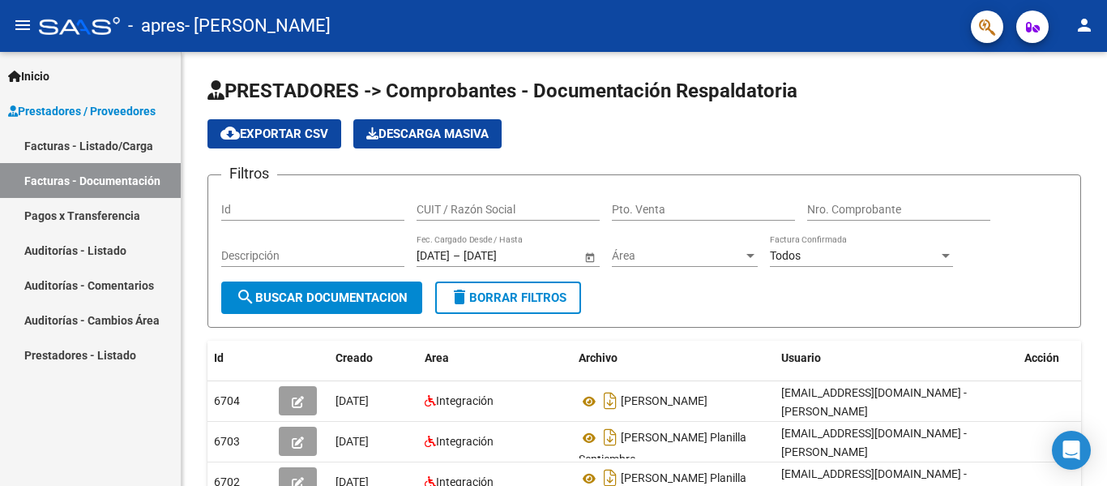
drag, startPoint x: 714, startPoint y: 447, endPoint x: 84, endPoint y: 25, distance: 758.4
click at [84, 25] on div "menu - apres - [PERSON_NAME] person Inicio Instructivos Contacto OS Prestadores…" at bounding box center [553, 243] width 1107 height 486
